Goal: Understand process/instructions

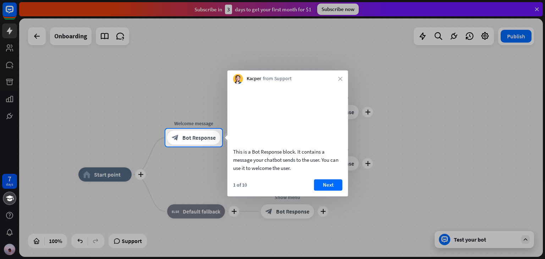
click at [326, 187] on div "This is a Bot Response block. It contains a message your chatbot sends to the u…" at bounding box center [287, 140] width 121 height 112
click at [328, 190] on button "Next" at bounding box center [328, 184] width 28 height 11
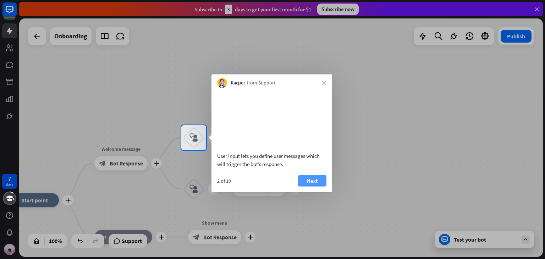
click at [318, 186] on button "Next" at bounding box center [312, 180] width 28 height 11
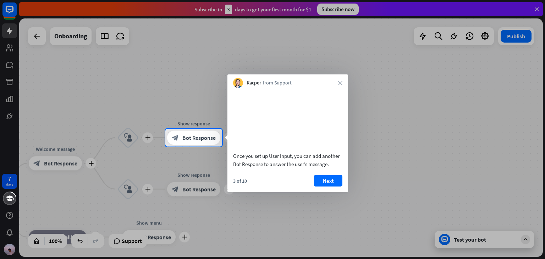
click at [318, 186] on button "Next" at bounding box center [328, 180] width 28 height 11
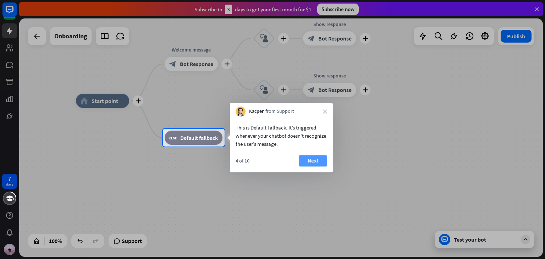
click at [314, 162] on button "Next" at bounding box center [313, 160] width 28 height 11
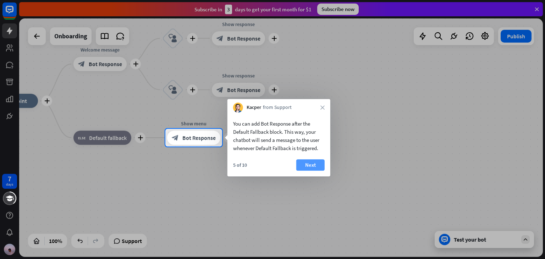
click at [309, 164] on button "Next" at bounding box center [310, 164] width 28 height 11
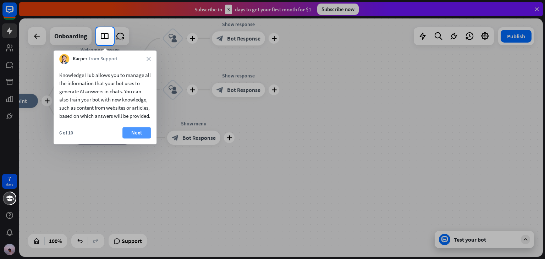
click at [145, 138] on button "Next" at bounding box center [136, 132] width 28 height 11
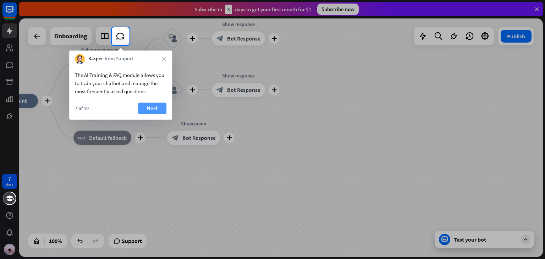
click at [144, 106] on button "Next" at bounding box center [152, 107] width 28 height 11
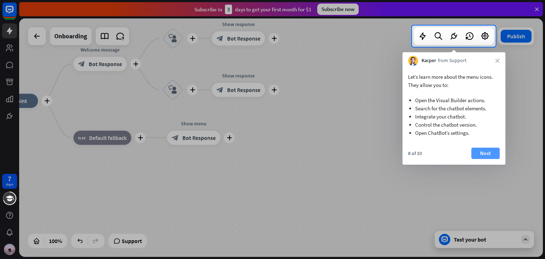
click at [478, 155] on button "Next" at bounding box center [485, 153] width 28 height 11
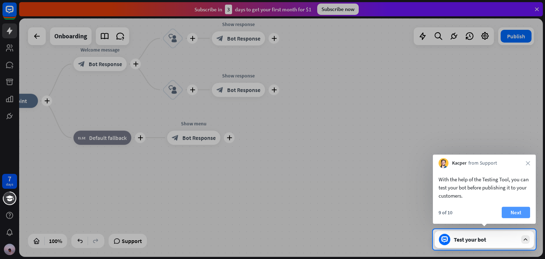
click at [515, 213] on button "Next" at bounding box center [515, 212] width 28 height 11
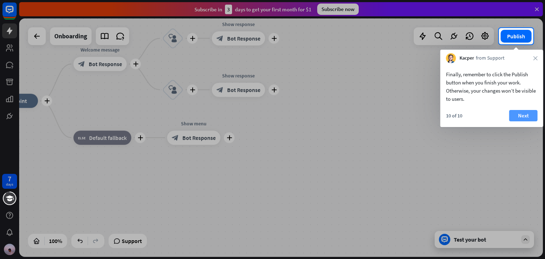
click at [523, 115] on button "Next" at bounding box center [523, 115] width 28 height 11
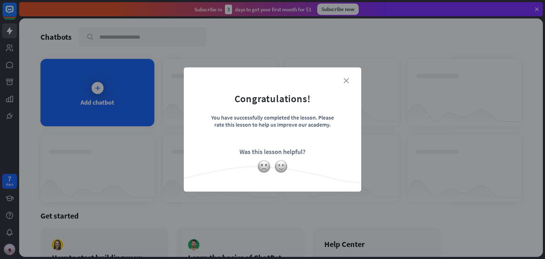
click at [344, 82] on icon "close" at bounding box center [345, 80] width 5 height 5
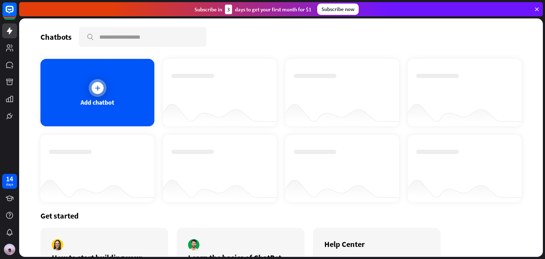
click at [142, 102] on div "Add chatbot" at bounding box center [97, 92] width 114 height 67
